Goal: Task Accomplishment & Management: Manage account settings

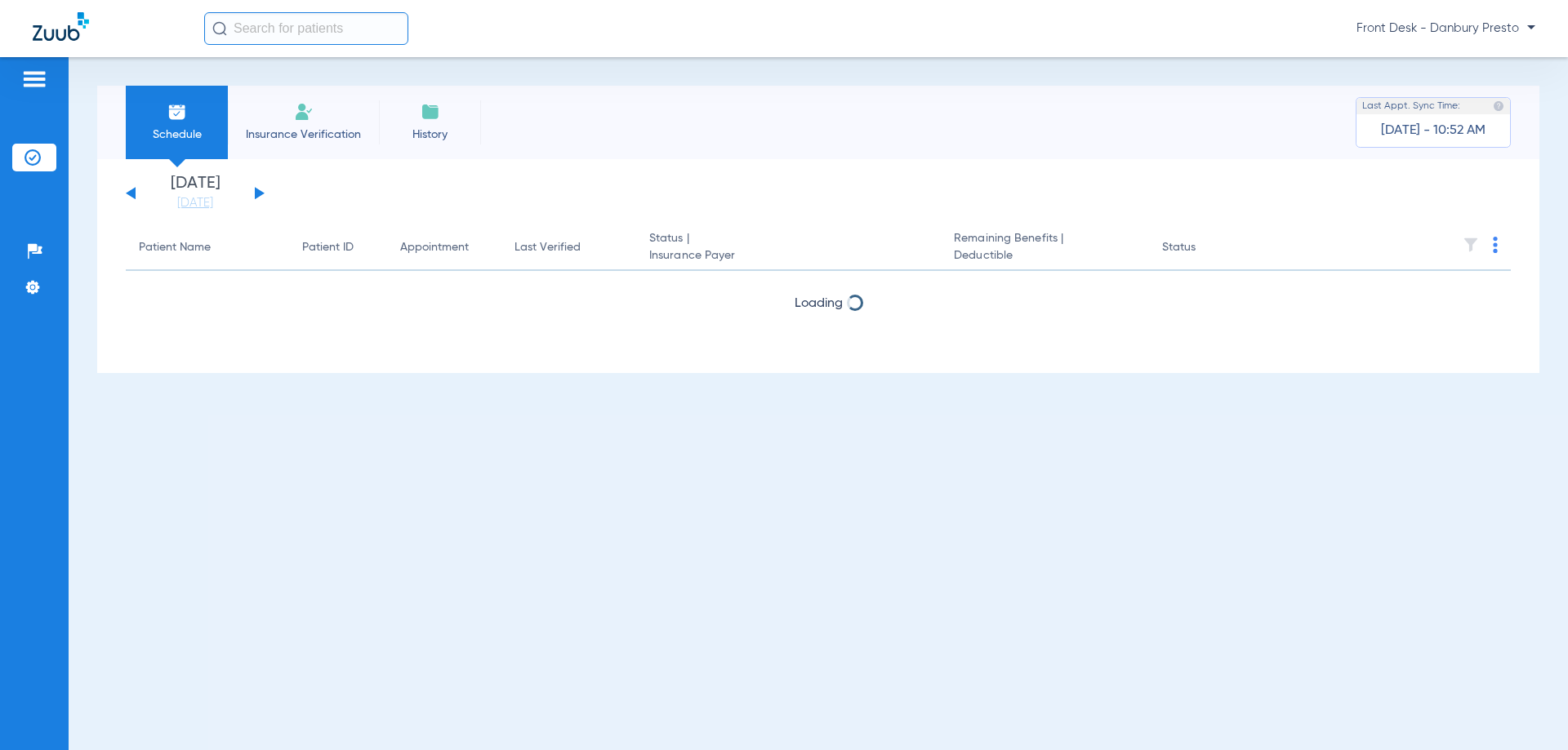
click at [1476, 26] on span "Front Desk - Danbury Presto" at bounding box center [1445, 28] width 179 height 16
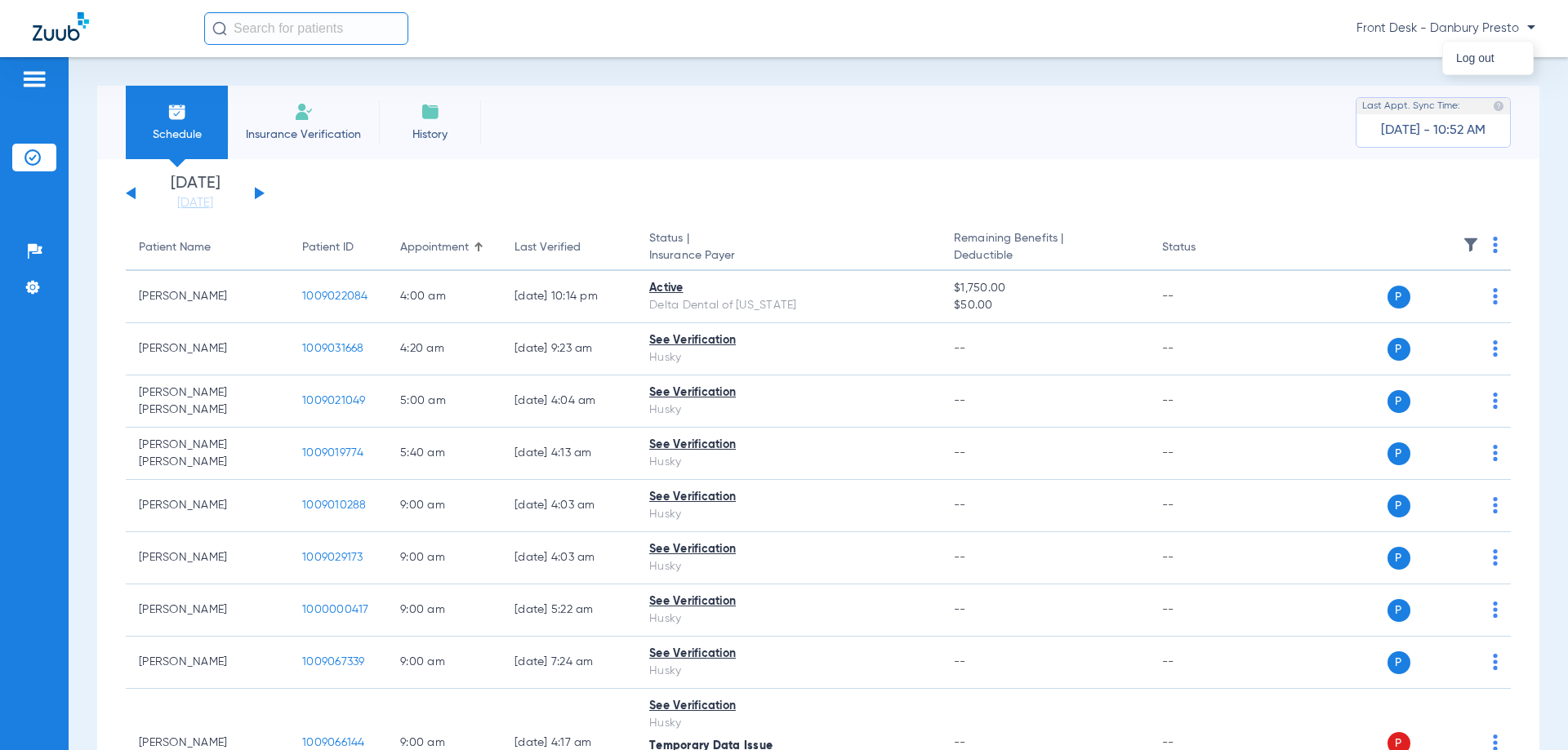
click at [1528, 27] on div at bounding box center [784, 375] width 1568 height 750
click at [1451, 24] on span "Front Desk - Danbury Presto" at bounding box center [1445, 28] width 179 height 16
click at [1467, 30] on span "Front Desk - Danbury Presto" at bounding box center [1445, 28] width 179 height 16
click at [1481, 30] on div at bounding box center [784, 375] width 1568 height 750
click at [978, 130] on div "Schedule Insurance Verification History Last Appt. Sync Time: Today - 10:52 AM" at bounding box center [818, 122] width 1442 height 74
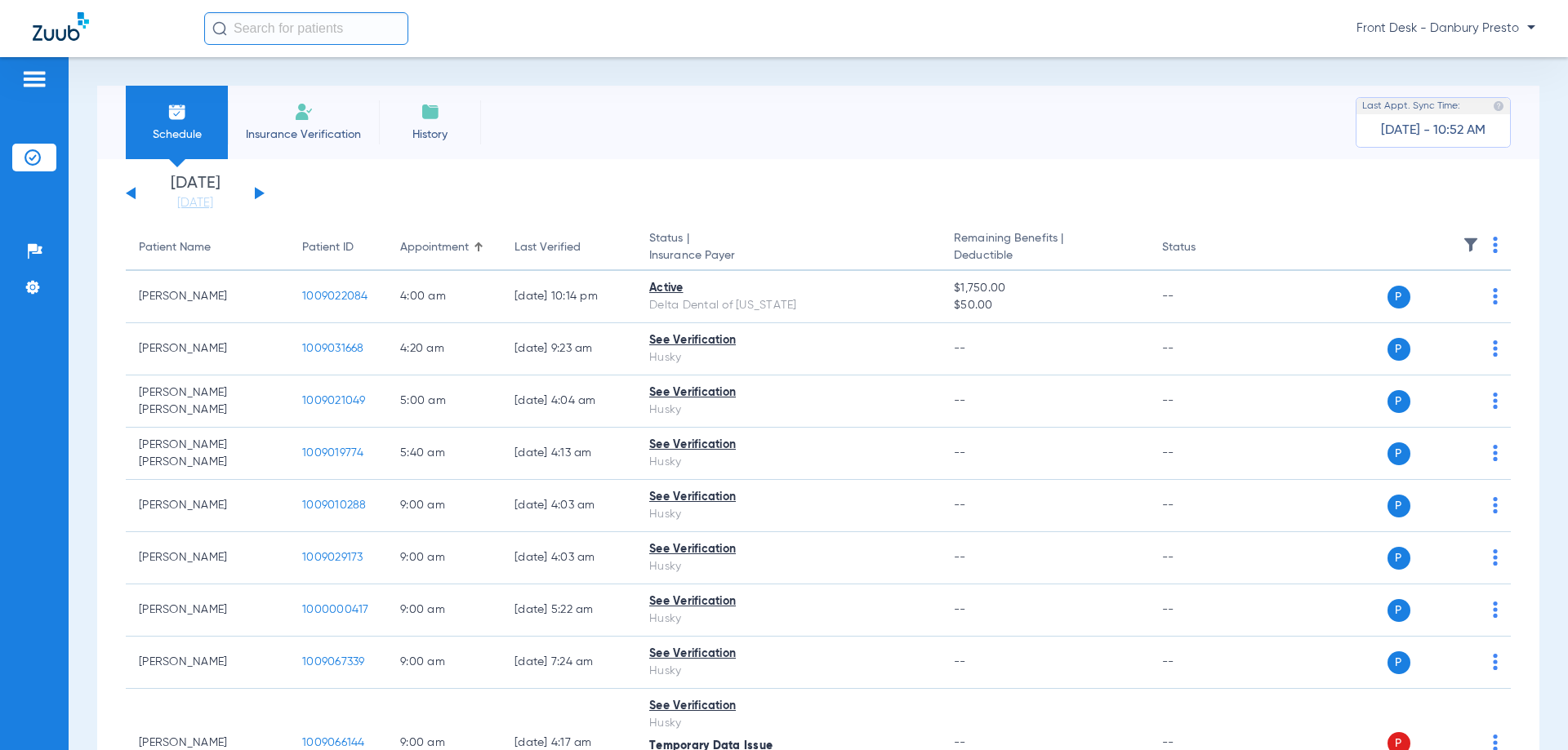
click at [917, 136] on div "Schedule Insurance Verification History Last Appt. Sync Time: Today - 10:52 AM" at bounding box center [818, 122] width 1442 height 74
click at [701, 126] on div "Schedule Insurance Verification History Last Appt. Sync Time: Today - 10:52 AM" at bounding box center [818, 122] width 1442 height 74
click at [803, 150] on div "Schedule Insurance Verification History Last Appt. Sync Time: Today - 10:52 AM" at bounding box center [818, 122] width 1442 height 74
click at [770, 139] on div "Schedule Insurance Verification History Last Appt. Sync Time: Today - 10:52 AM" at bounding box center [818, 122] width 1442 height 74
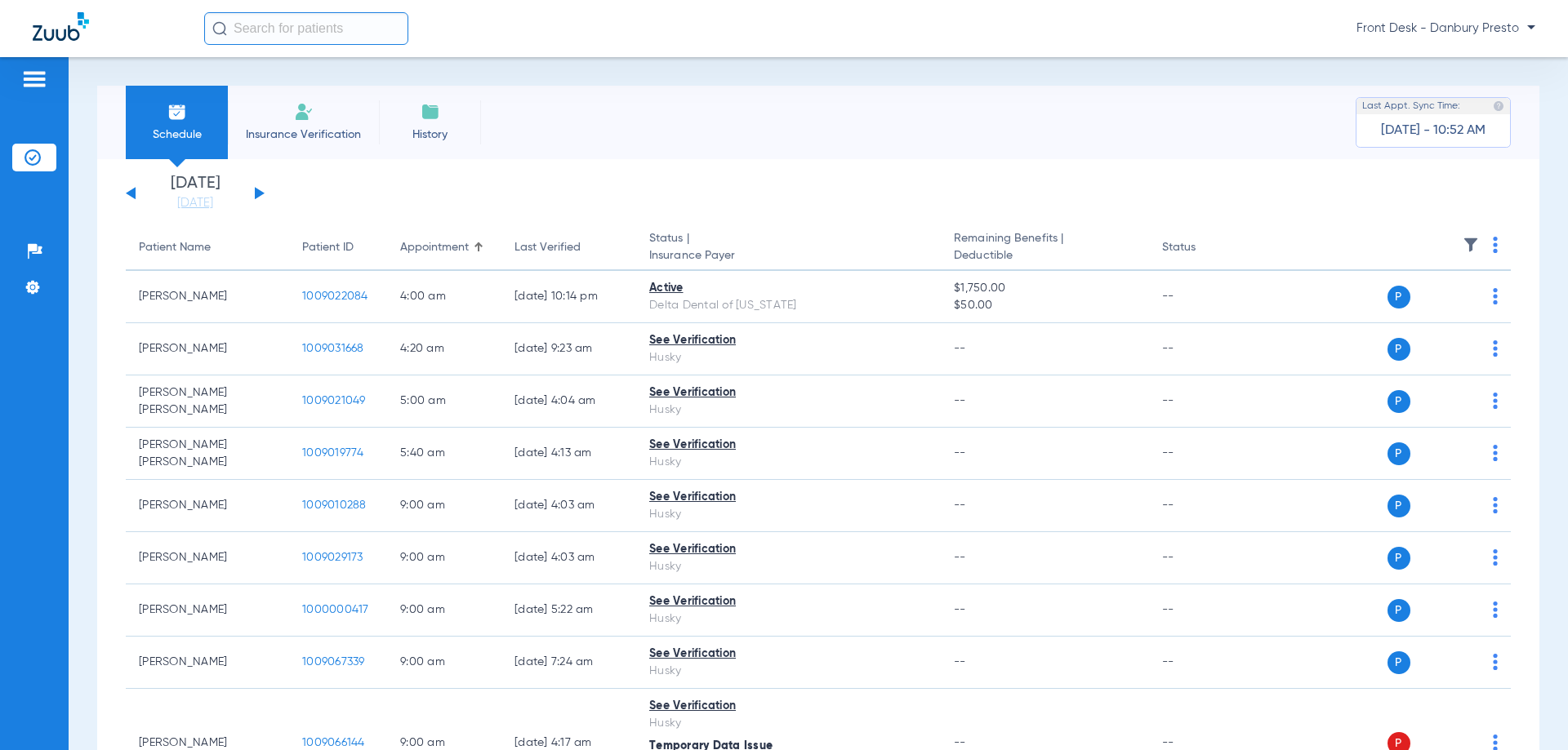
click at [1490, 26] on span "Front Desk - Danbury Presto" at bounding box center [1445, 28] width 179 height 16
click at [1479, 58] on span "Log out" at bounding box center [1487, 58] width 63 height 12
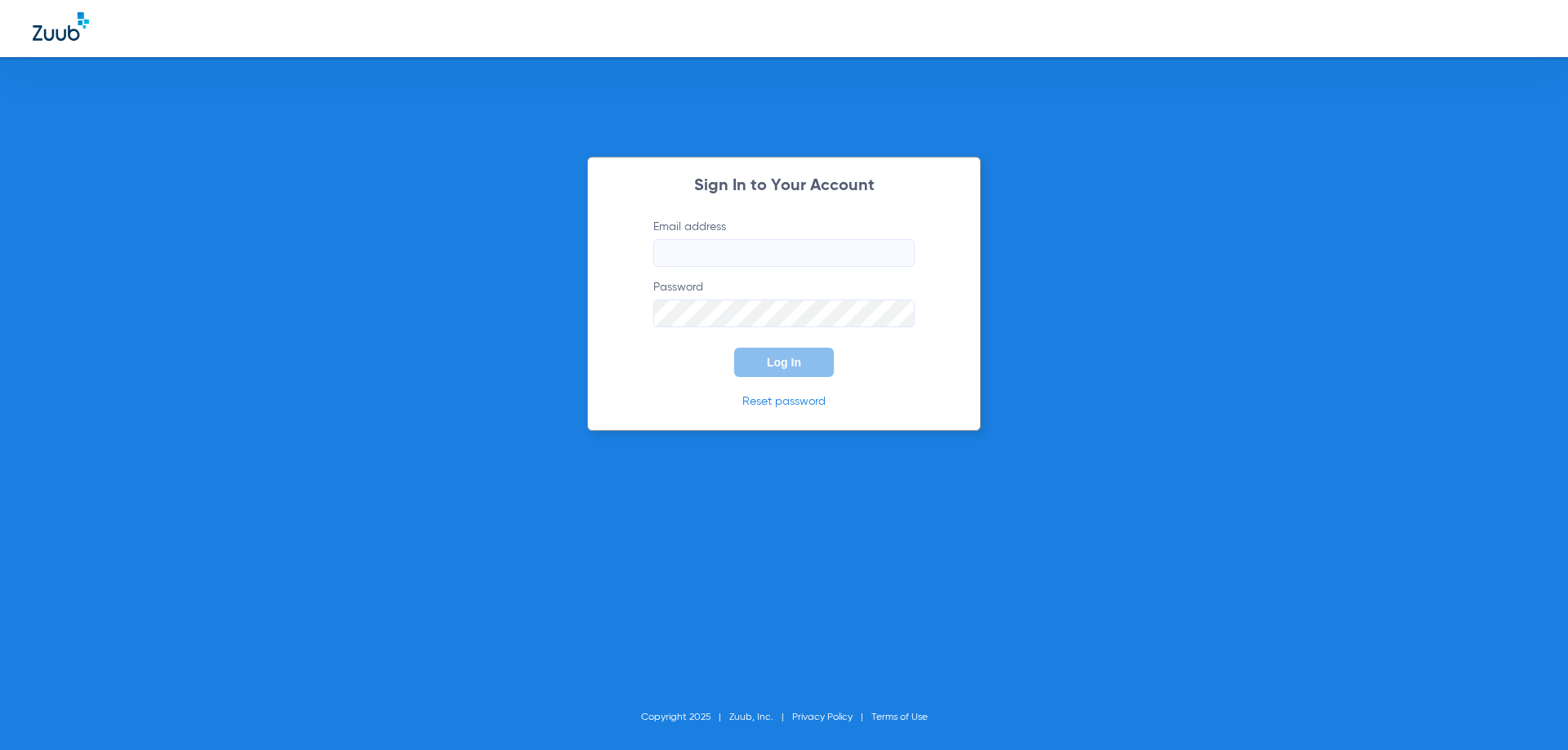
click at [789, 255] on input "Email address" at bounding box center [784, 253] width 261 height 28
type input "D"
type input "d"
click at [661, 251] on input "Dbypdo@allaboutkidsteeth.com" at bounding box center [784, 253] width 261 height 28
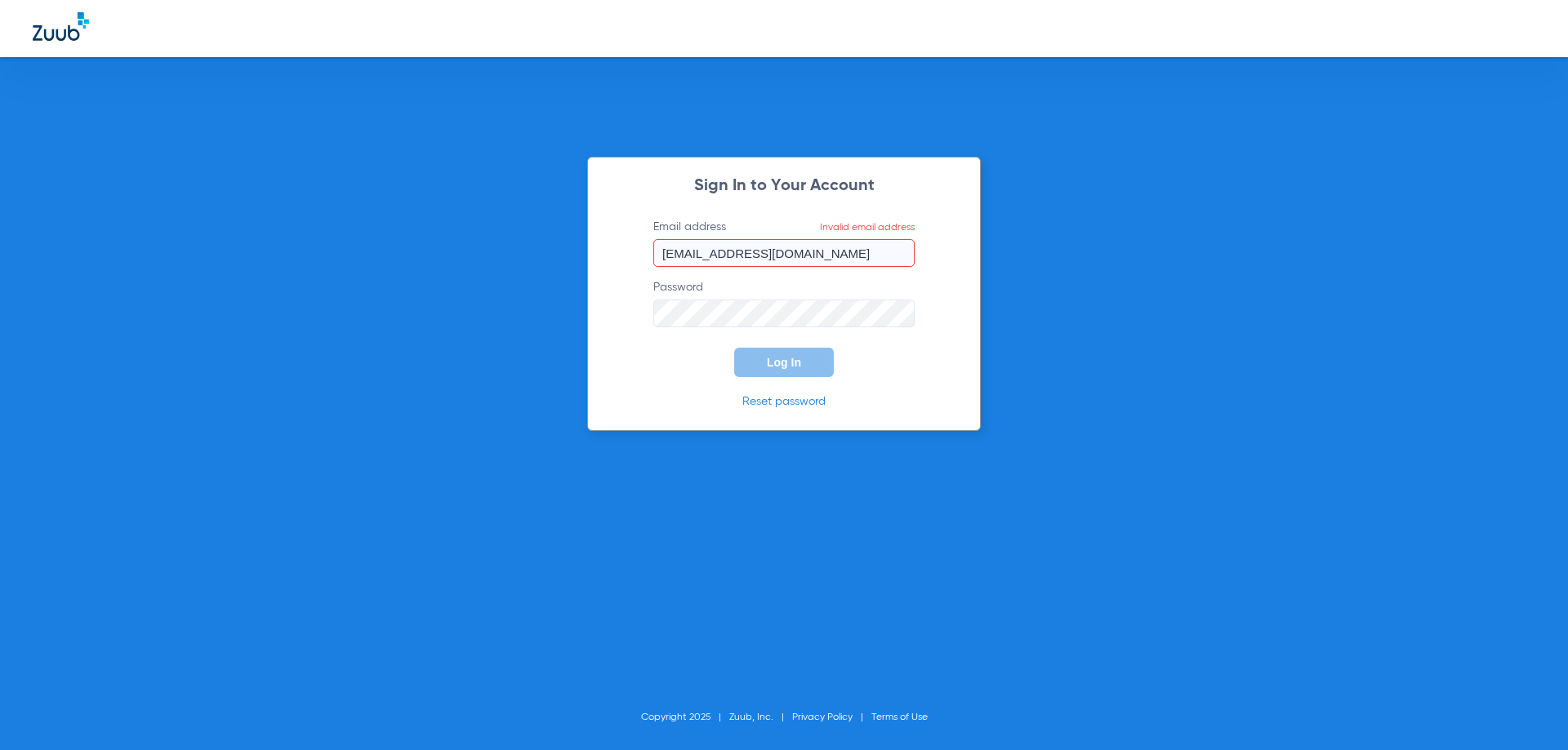
click at [699, 254] on input "Dbypdo@allaboutkidsteeth.com" at bounding box center [784, 253] width 261 height 28
click at [669, 253] on input "Dbypdo@allaboutkidsteeth.com" at bounding box center [784, 253] width 261 height 28
click at [790, 350] on button "Log In" at bounding box center [784, 362] width 100 height 30
click at [704, 253] on input "dbypdo@allaboutkidsteeth.com" at bounding box center [784, 253] width 261 height 28
drag, startPoint x: 704, startPoint y: 253, endPoint x: 679, endPoint y: 253, distance: 25.0
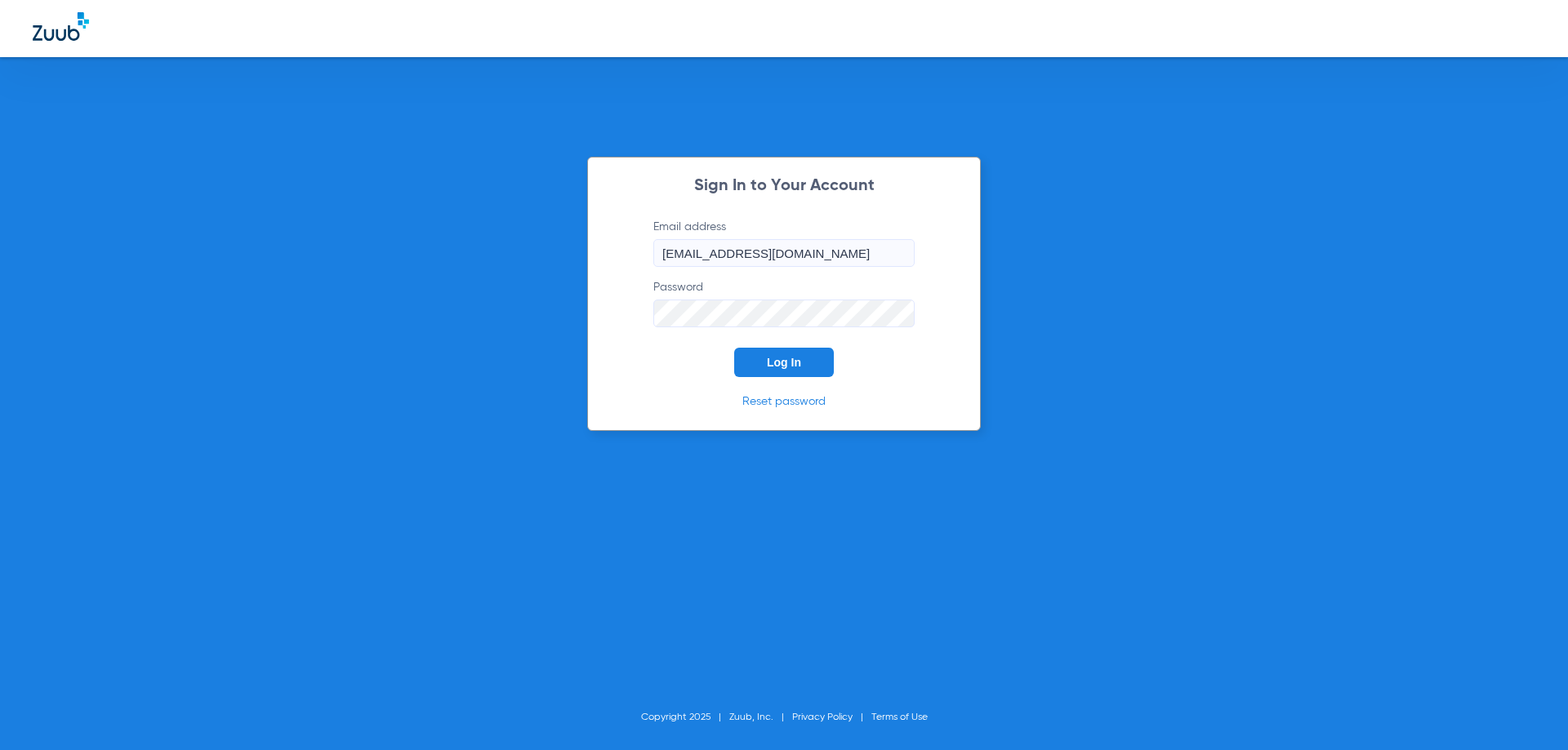
click at [679, 253] on input "dbypdo@allaboutkidsteeth.com" at bounding box center [784, 253] width 261 height 28
type input "derbyfd@allaboutkidsteeth.com"
click at [755, 363] on button "Log In" at bounding box center [784, 362] width 100 height 30
click at [641, 312] on form "Email address derbyfd@allaboutkidsteeth.com Password Log In" at bounding box center [784, 298] width 310 height 158
click at [769, 360] on span "Log In" at bounding box center [784, 363] width 35 height 13
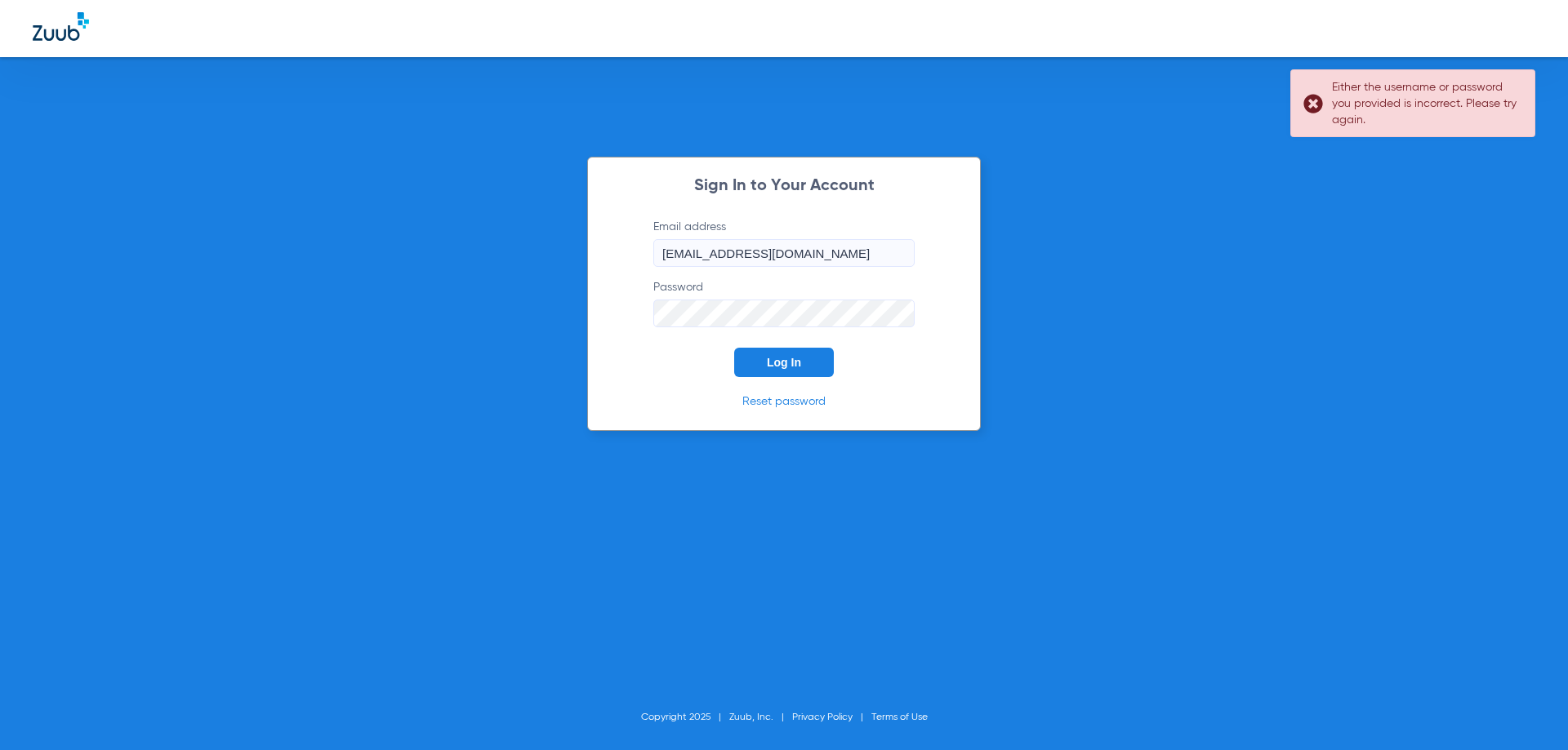
click at [750, 328] on form "Email address derbyfd@allaboutkidsteeth.com Password Log In" at bounding box center [784, 298] width 310 height 158
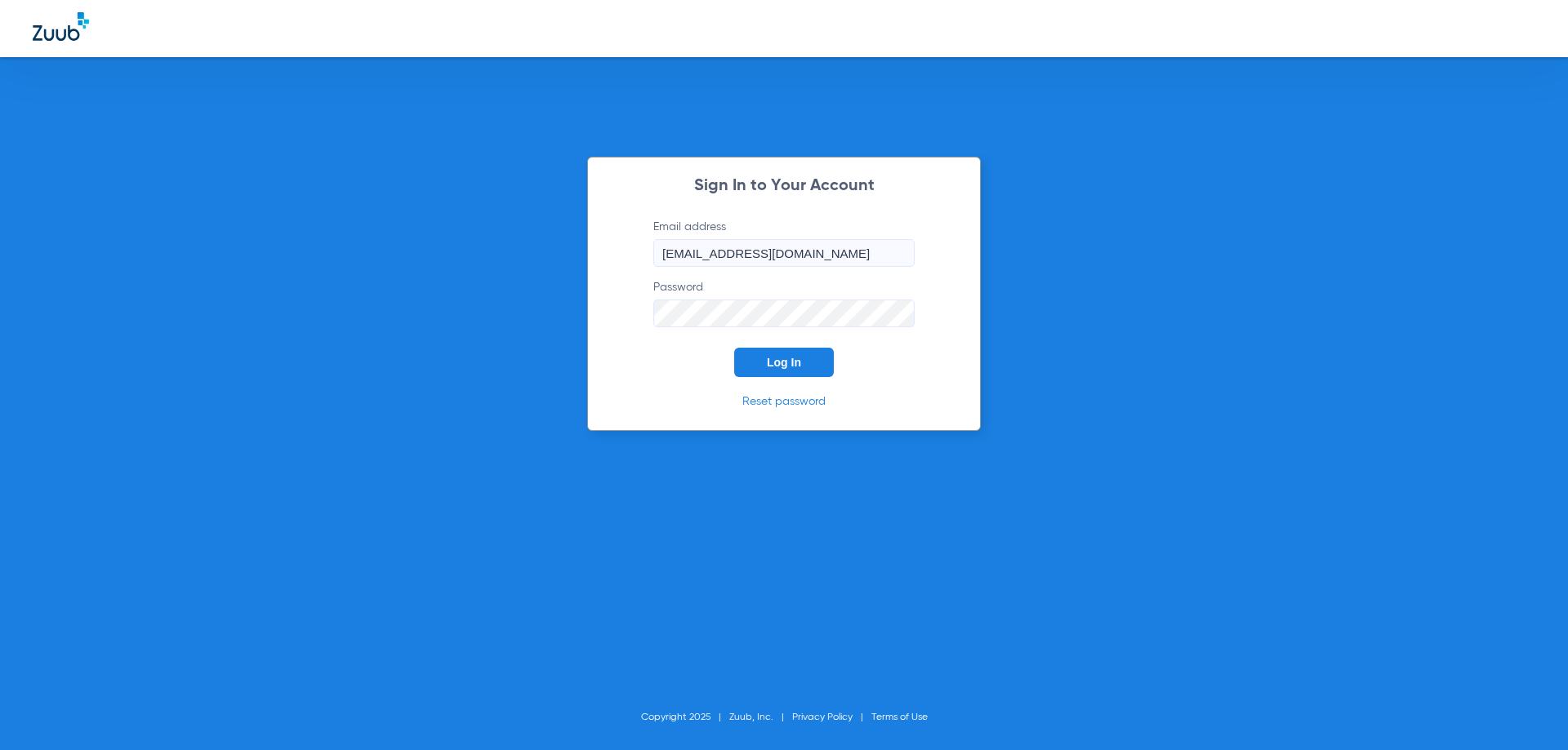
click at [617, 318] on div "Sign In to Your Account Email address derbyfd@allaboutkidsteeth.com Password Lo…" at bounding box center [784, 294] width 394 height 275
click at [763, 356] on button "Log In" at bounding box center [784, 362] width 100 height 30
click at [739, 258] on input "Email address" at bounding box center [784, 253] width 261 height 28
type input "S"
type input "s"
